Goal: Task Accomplishment & Management: Manage account settings

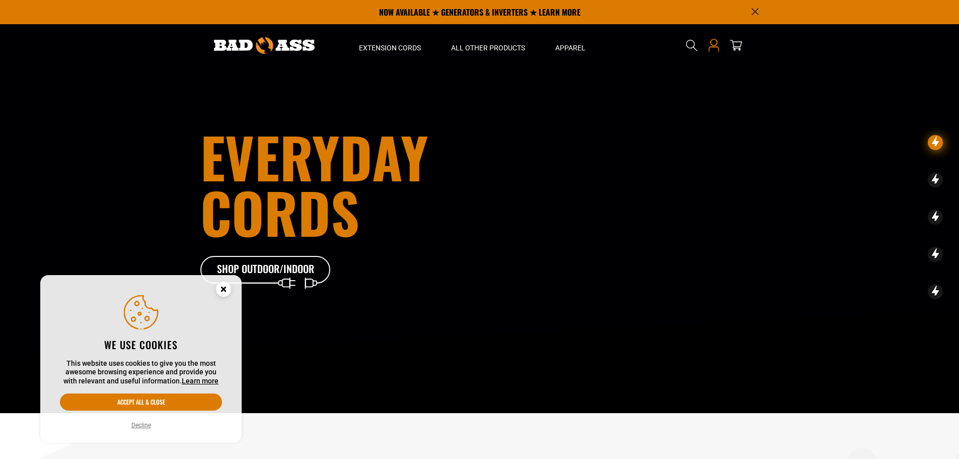
click at [711, 46] on icon at bounding box center [713, 45] width 13 height 13
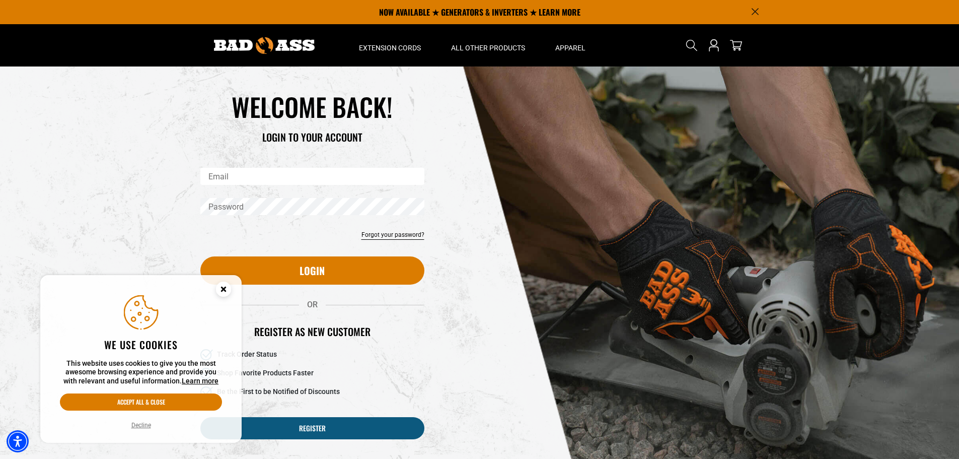
click at [231, 182] on input "Email" at bounding box center [312, 176] width 224 height 17
click at [239, 175] on input "Email" at bounding box center [312, 176] width 224 height 17
type input "**********"
click at [246, 202] on body "Skip to main content Enable accessibility for low vision Open the accessibility…" at bounding box center [479, 401] width 959 height 802
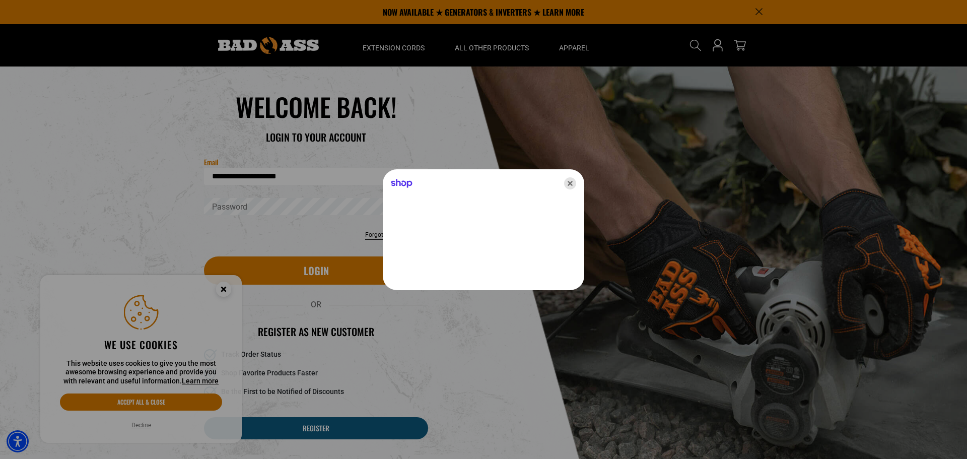
click at [568, 181] on icon "Close" at bounding box center [570, 183] width 12 height 12
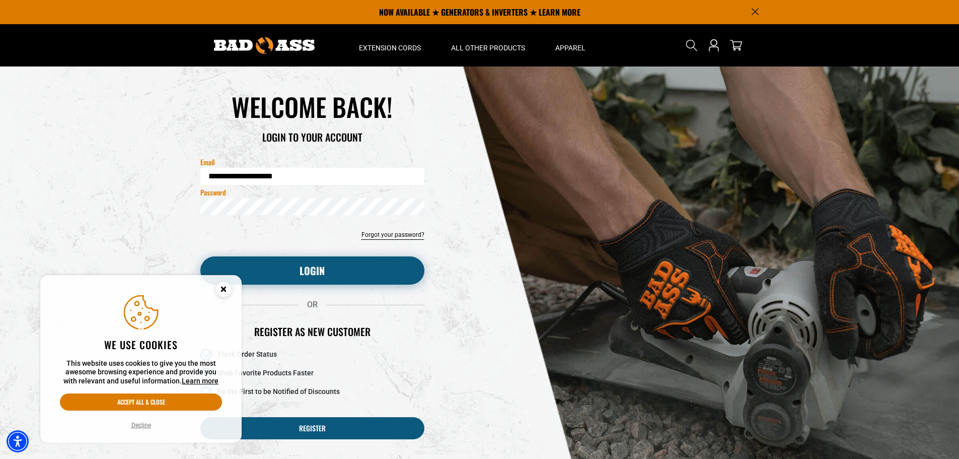
click at [303, 271] on button "Login" at bounding box center [312, 270] width 224 height 28
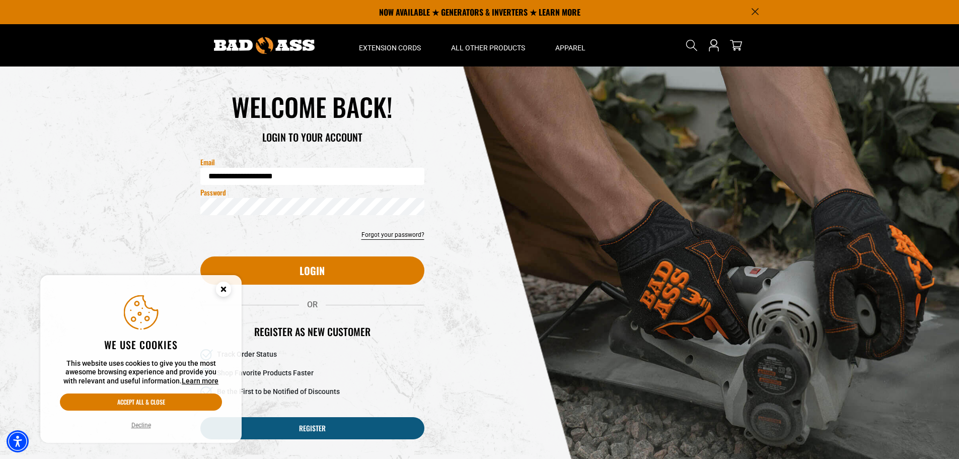
click at [223, 293] on circle "Close this option" at bounding box center [223, 288] width 15 height 15
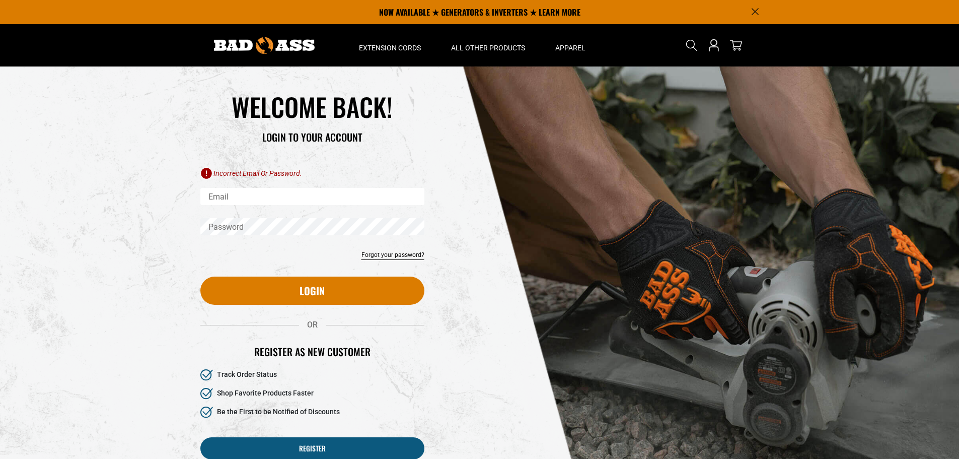
click at [240, 188] on input "Email" at bounding box center [312, 196] width 224 height 17
click at [243, 195] on input "Email" at bounding box center [312, 196] width 224 height 17
type input "**********"
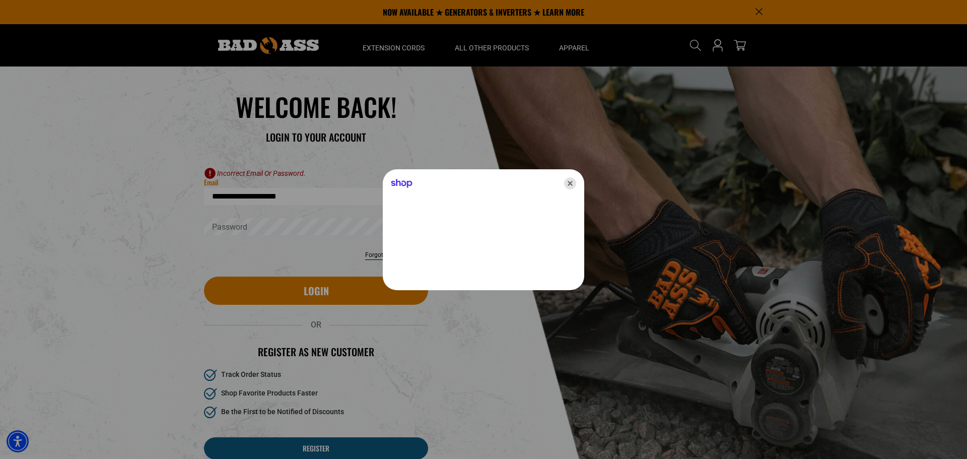
click at [564, 184] on icon "Close" at bounding box center [570, 183] width 12 height 12
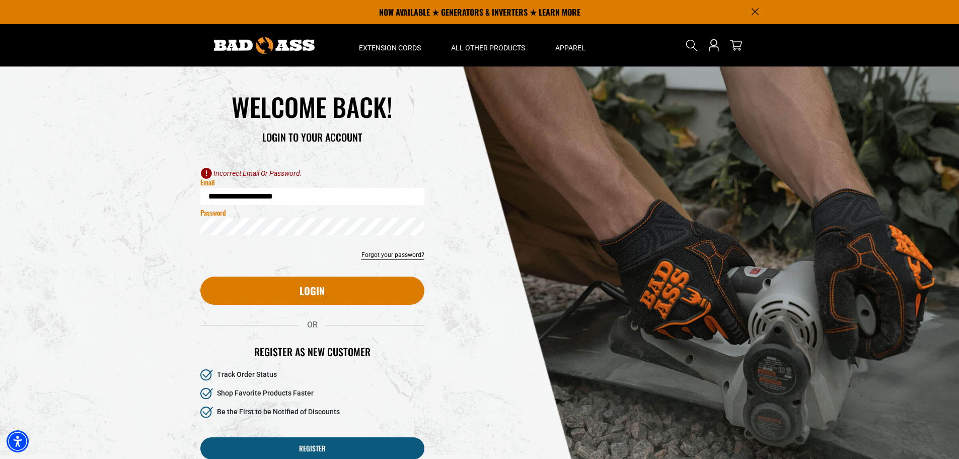
click at [253, 275] on div "Login" at bounding box center [312, 288] width 239 height 32
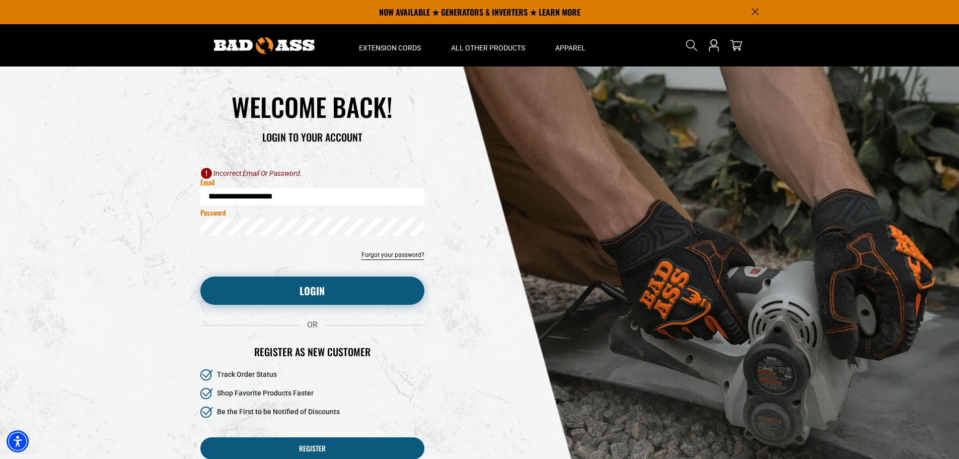
click at [246, 285] on button "Login" at bounding box center [312, 290] width 224 height 28
